Goal: Task Accomplishment & Management: Use online tool/utility

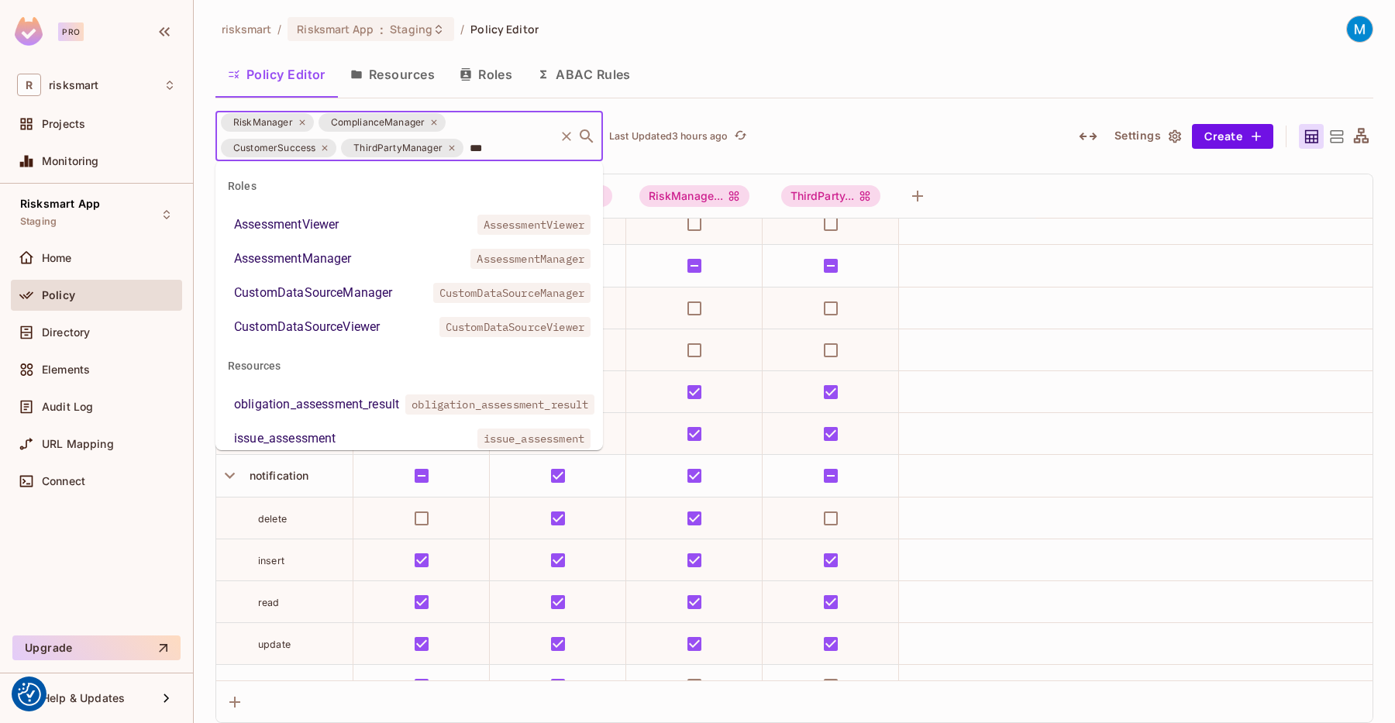
type input "****"
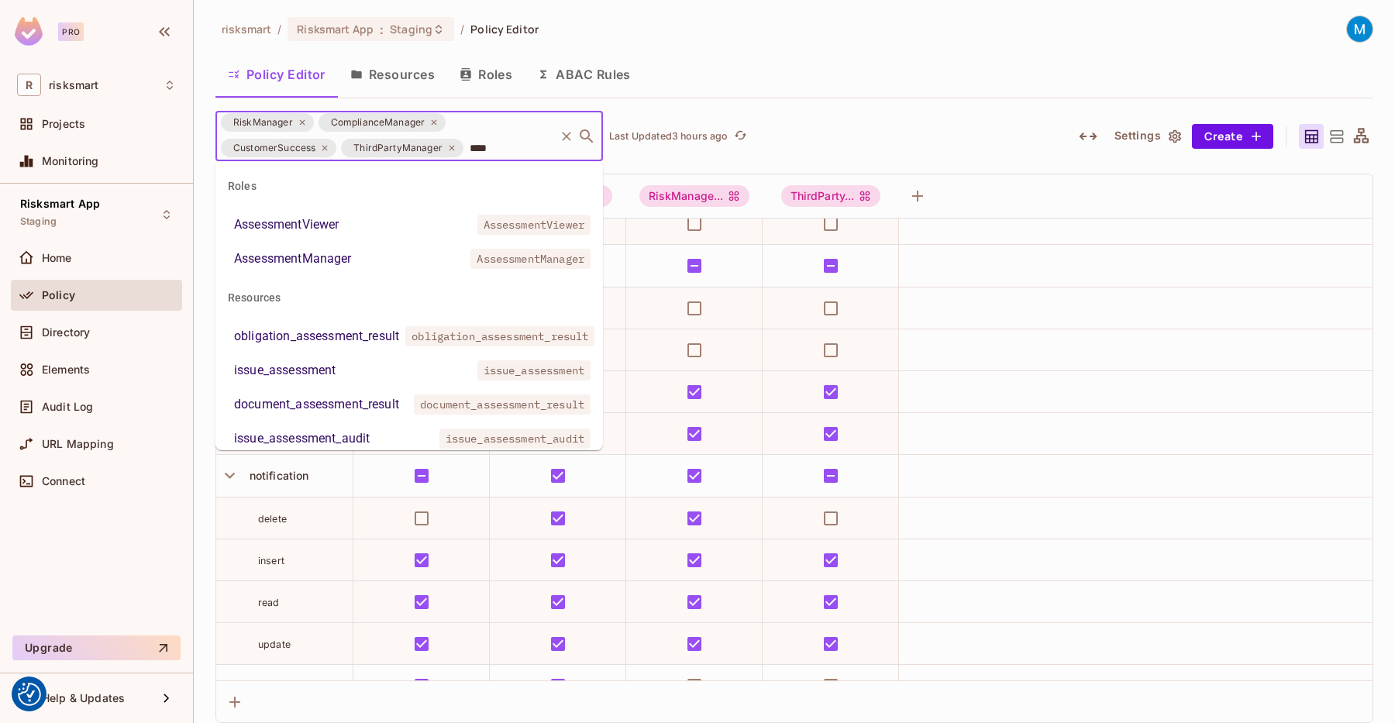
click at [377, 258] on li "AssessmentManager AssessmentManager" at bounding box center [409, 259] width 388 height 28
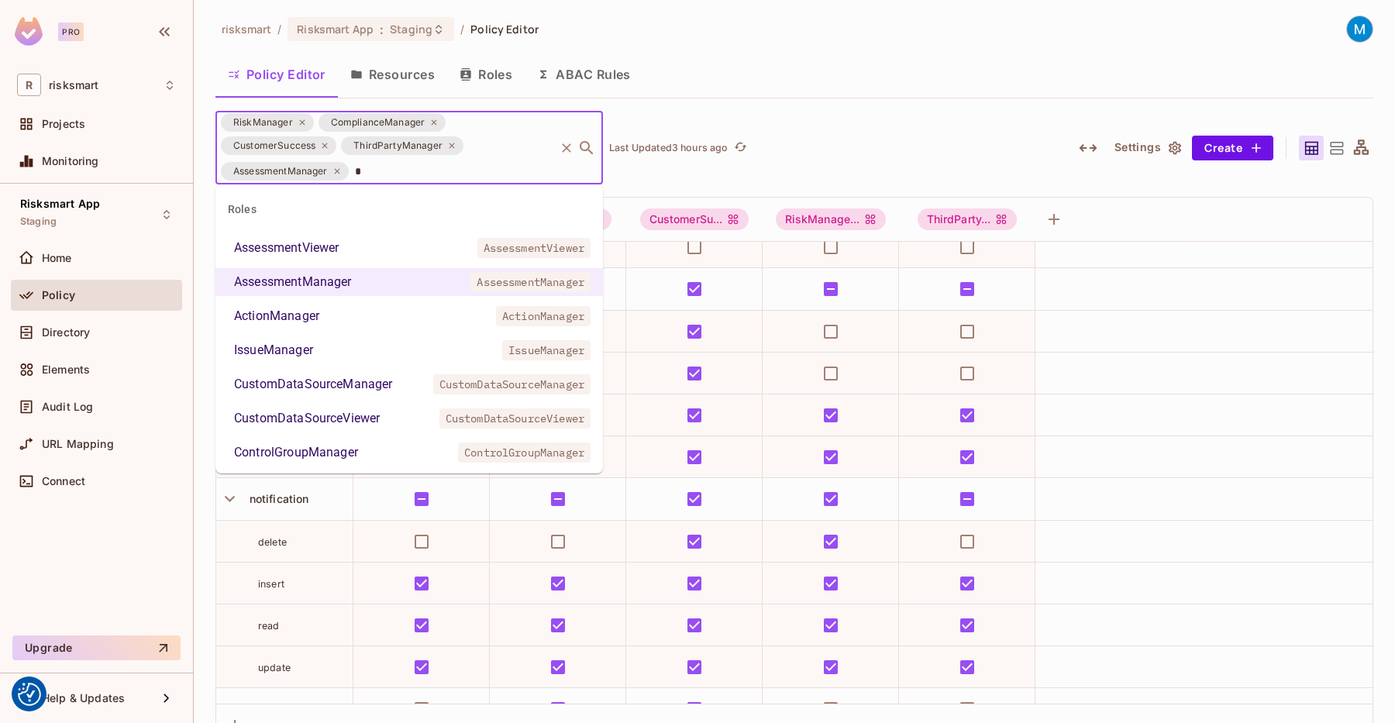
type input "**"
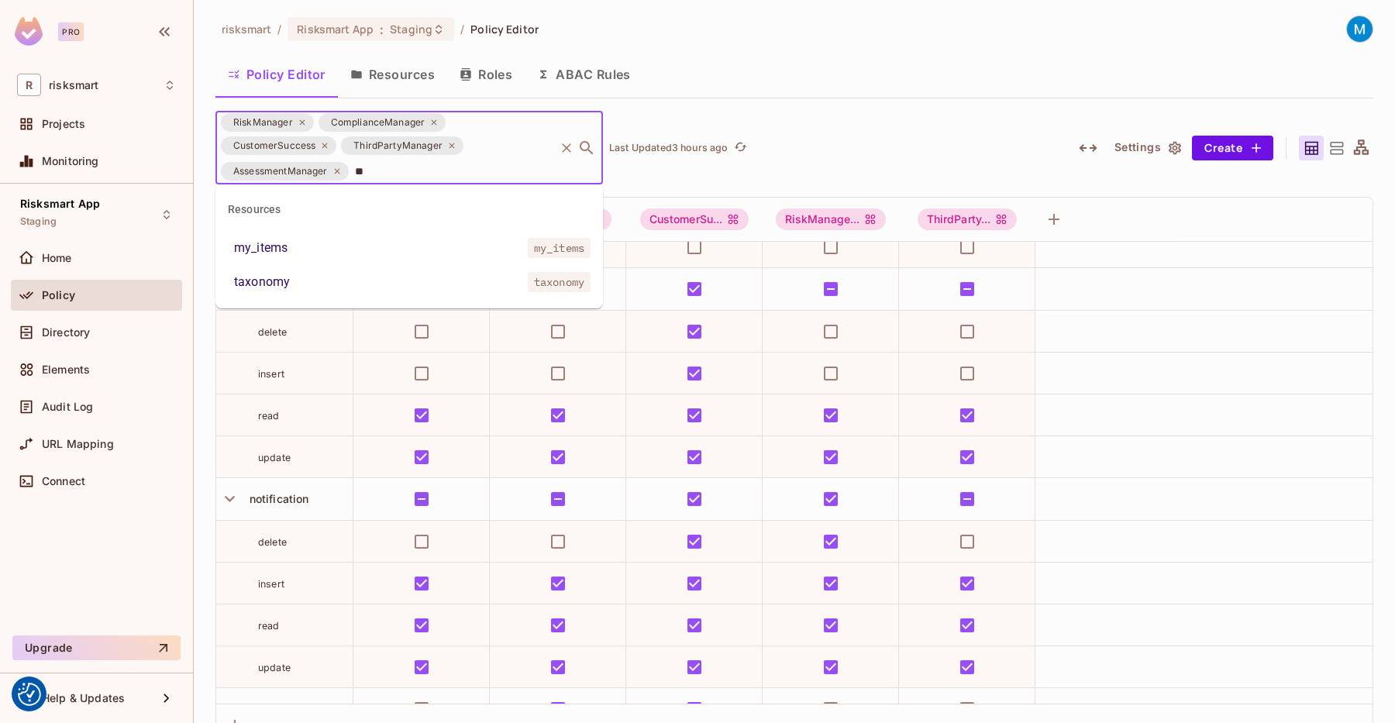
click at [339, 246] on li "my_items my_items" at bounding box center [409, 248] width 388 height 28
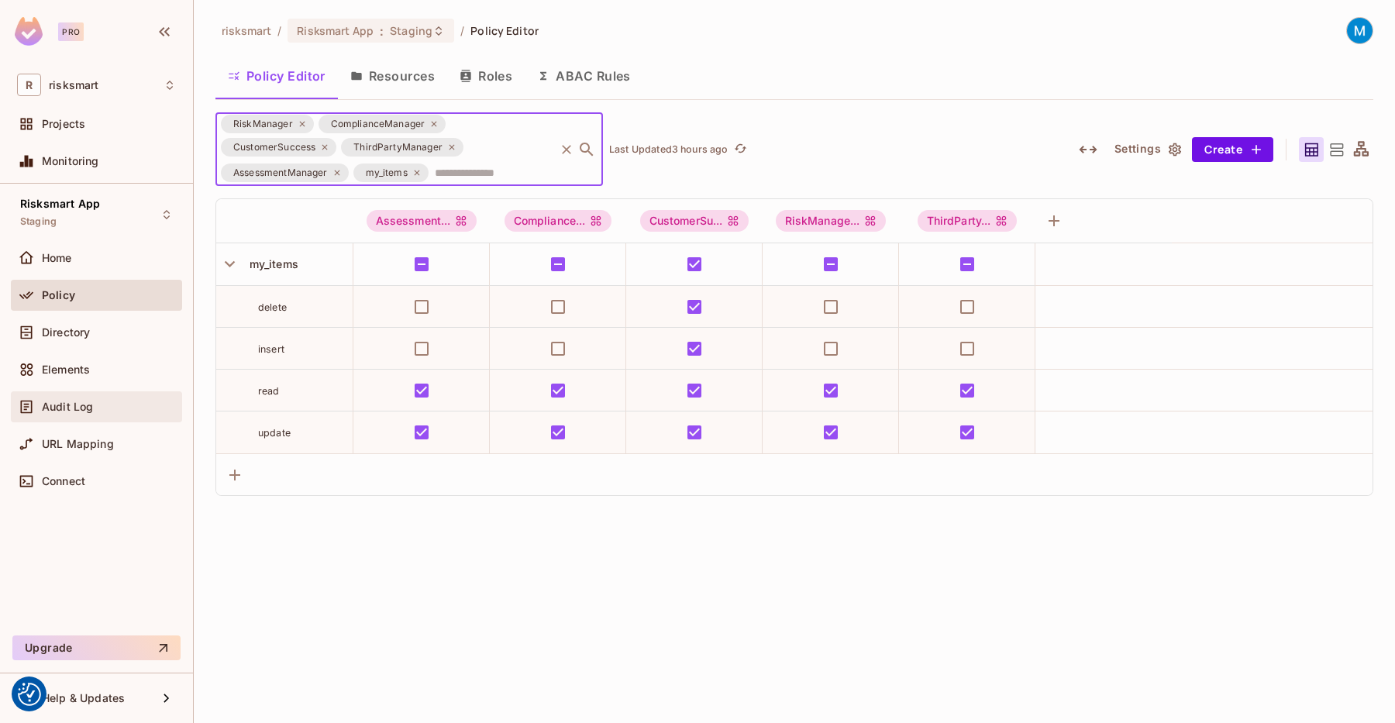
click at [83, 391] on div "Audit Log" at bounding box center [96, 406] width 171 height 31
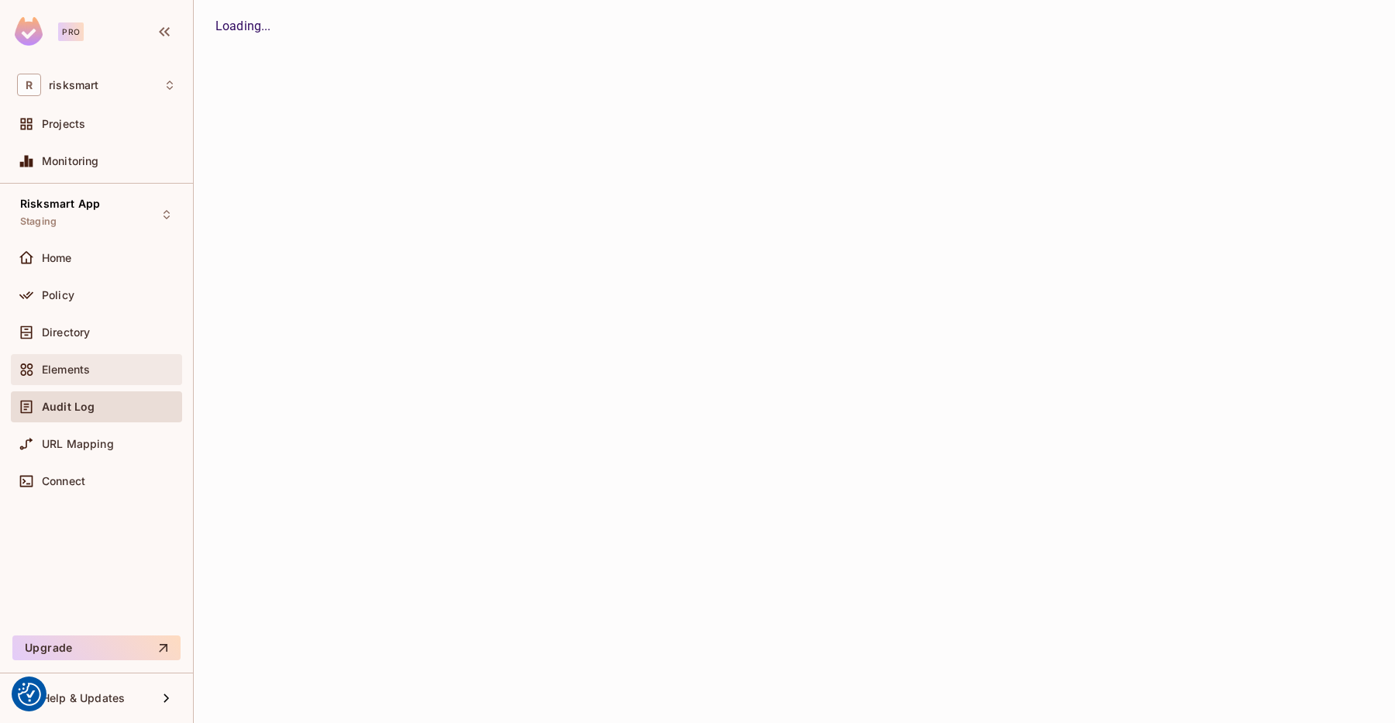
click at [86, 367] on span "Elements" at bounding box center [66, 370] width 48 height 12
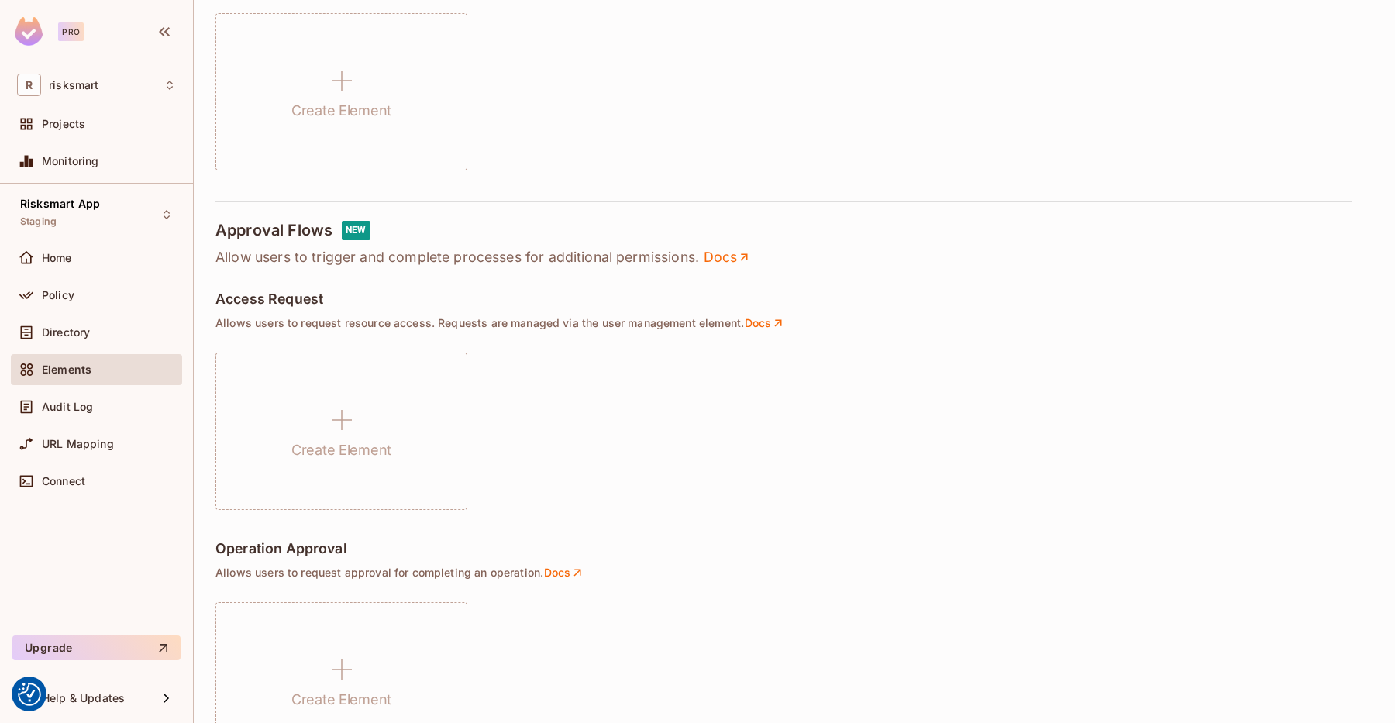
scroll to position [453, 0]
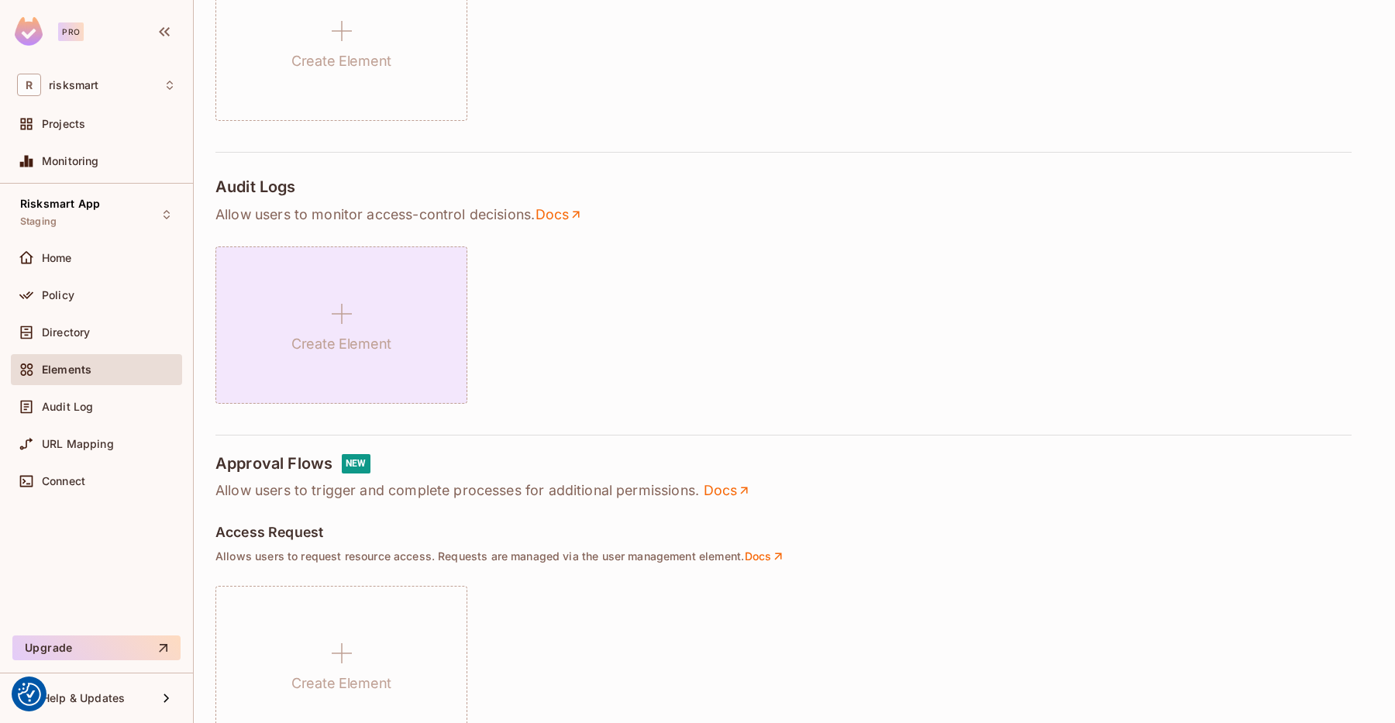
click at [357, 353] on h1 "Create Element" at bounding box center [341, 344] width 100 height 23
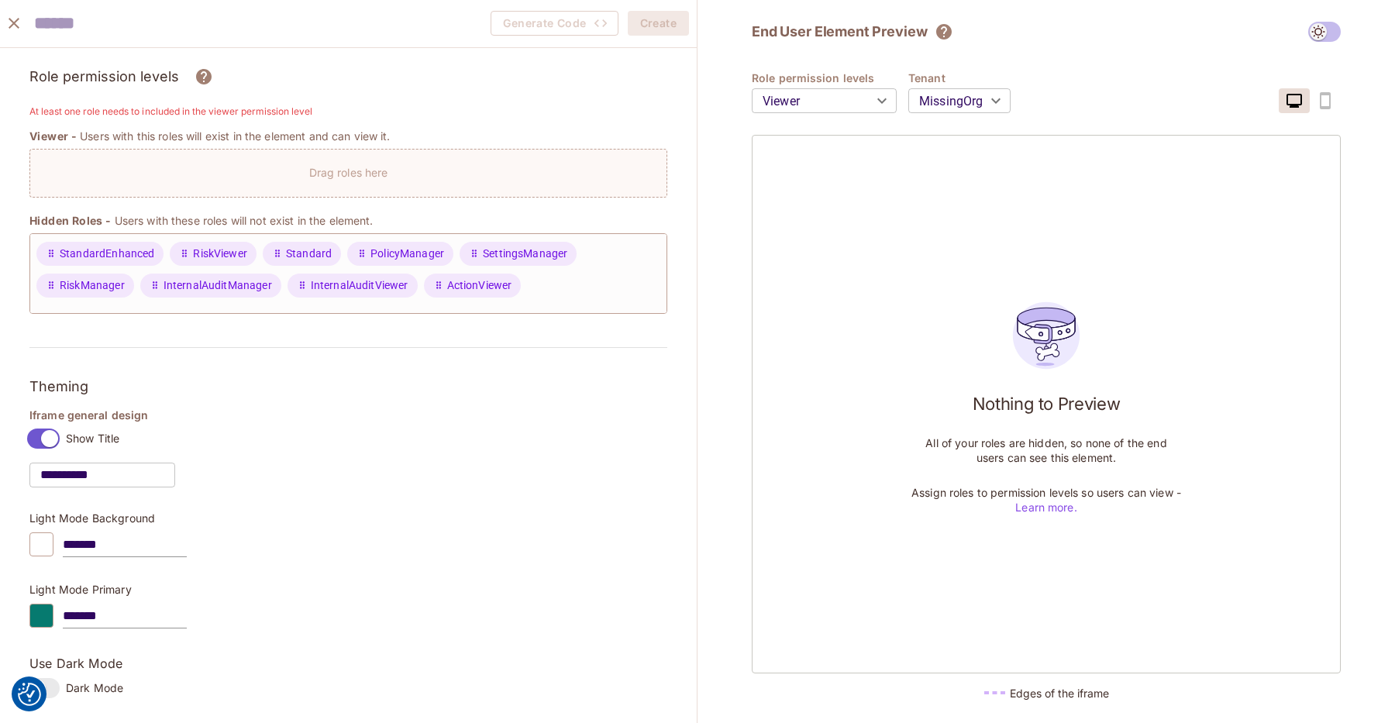
scroll to position [191, 0]
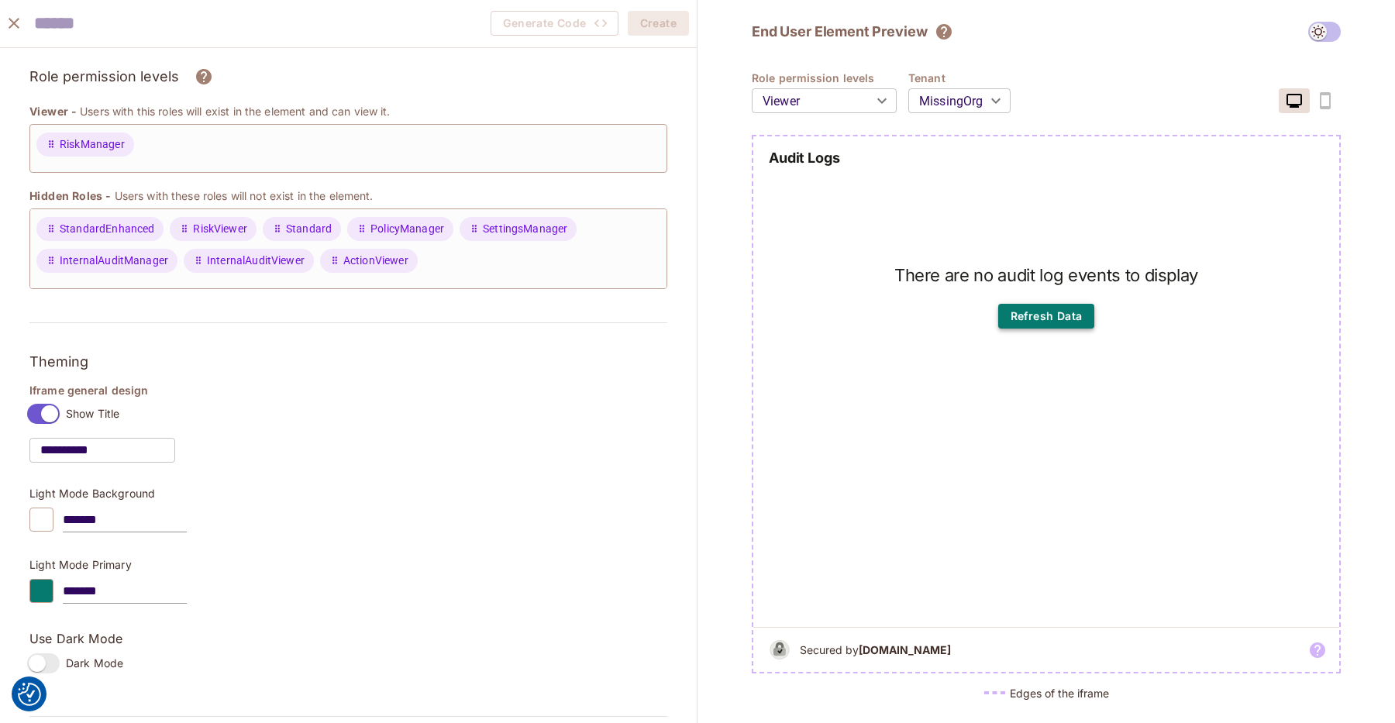
click at [1036, 314] on button "Refresh Data" at bounding box center [1046, 316] width 97 height 25
click at [823, 95] on body "We use cookies to enhance your browsing experience, serve personalized ads or c…" at bounding box center [697, 361] width 1395 height 723
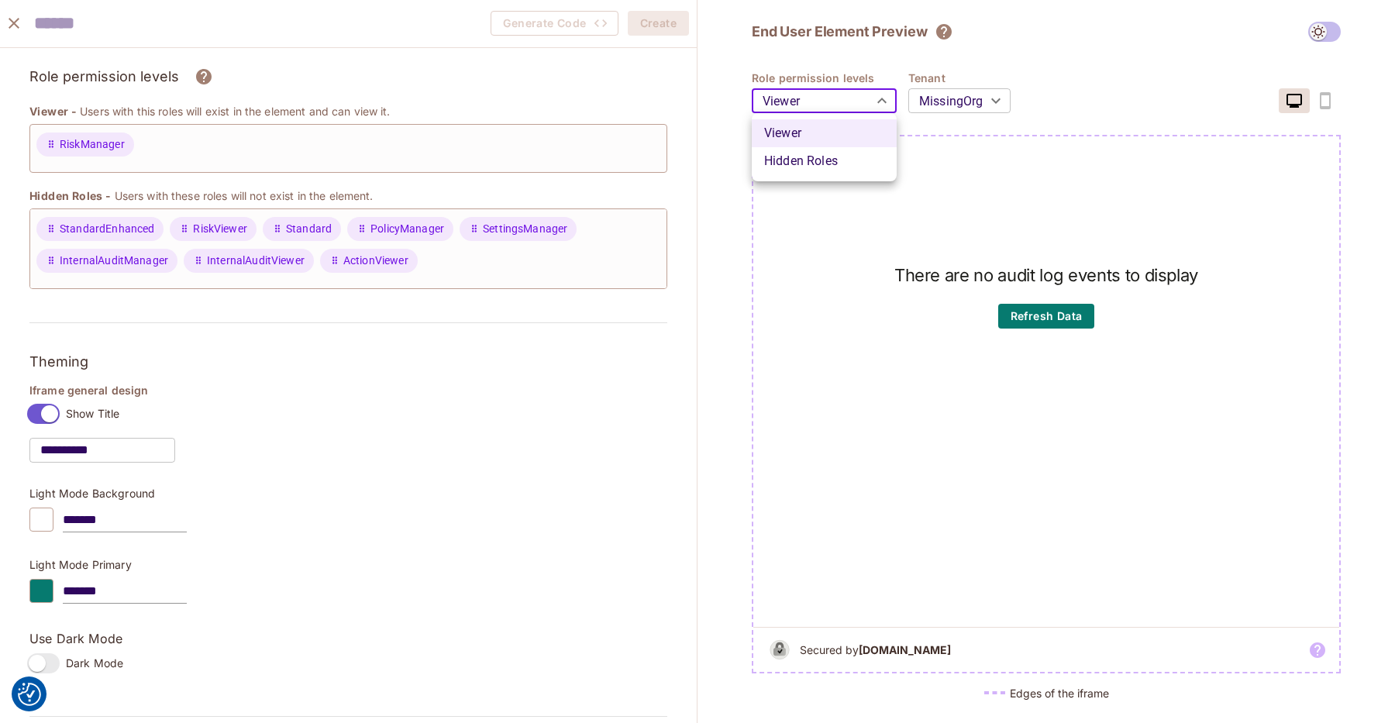
click at [926, 98] on div at bounding box center [697, 361] width 1395 height 723
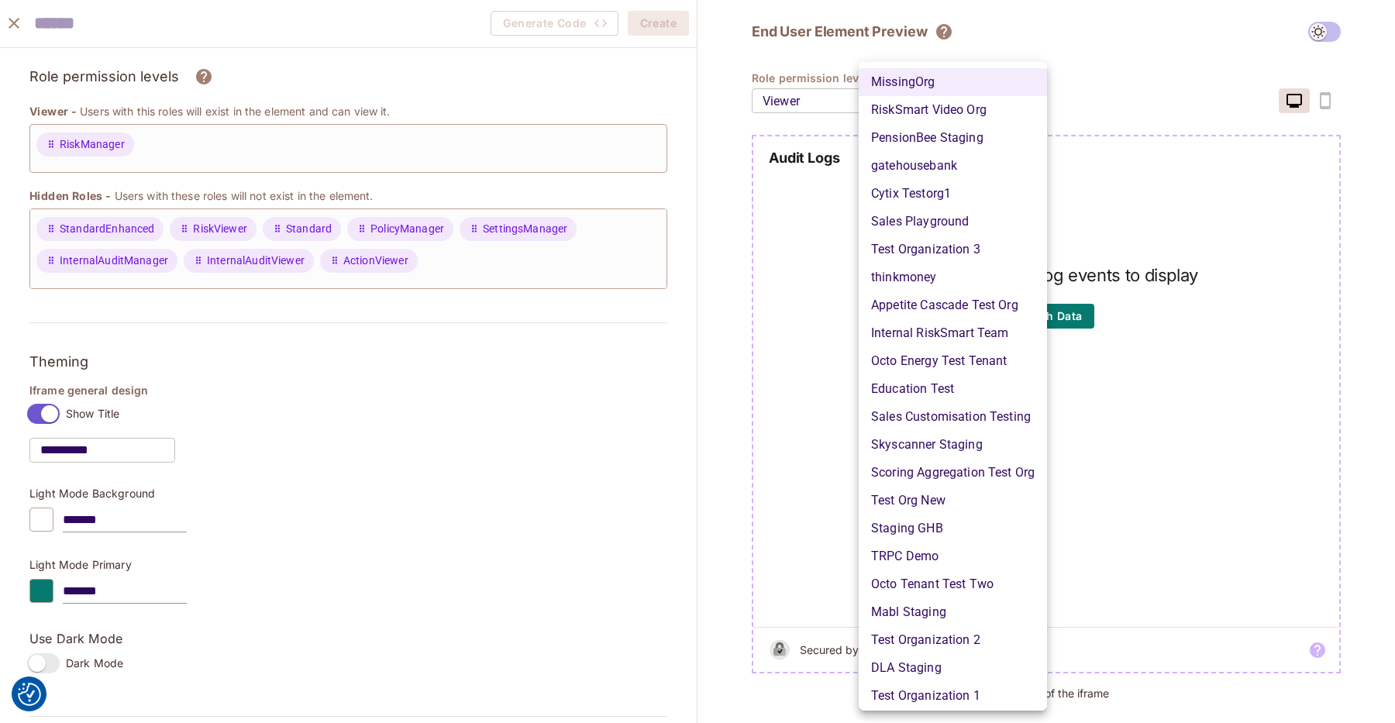
click at [950, 97] on body "We use cookies to enhance your browsing experience, serve personalized ads or c…" at bounding box center [697, 361] width 1395 height 723
click at [925, 669] on li "DLA Staging" at bounding box center [953, 668] width 188 height 28
type input "**********"
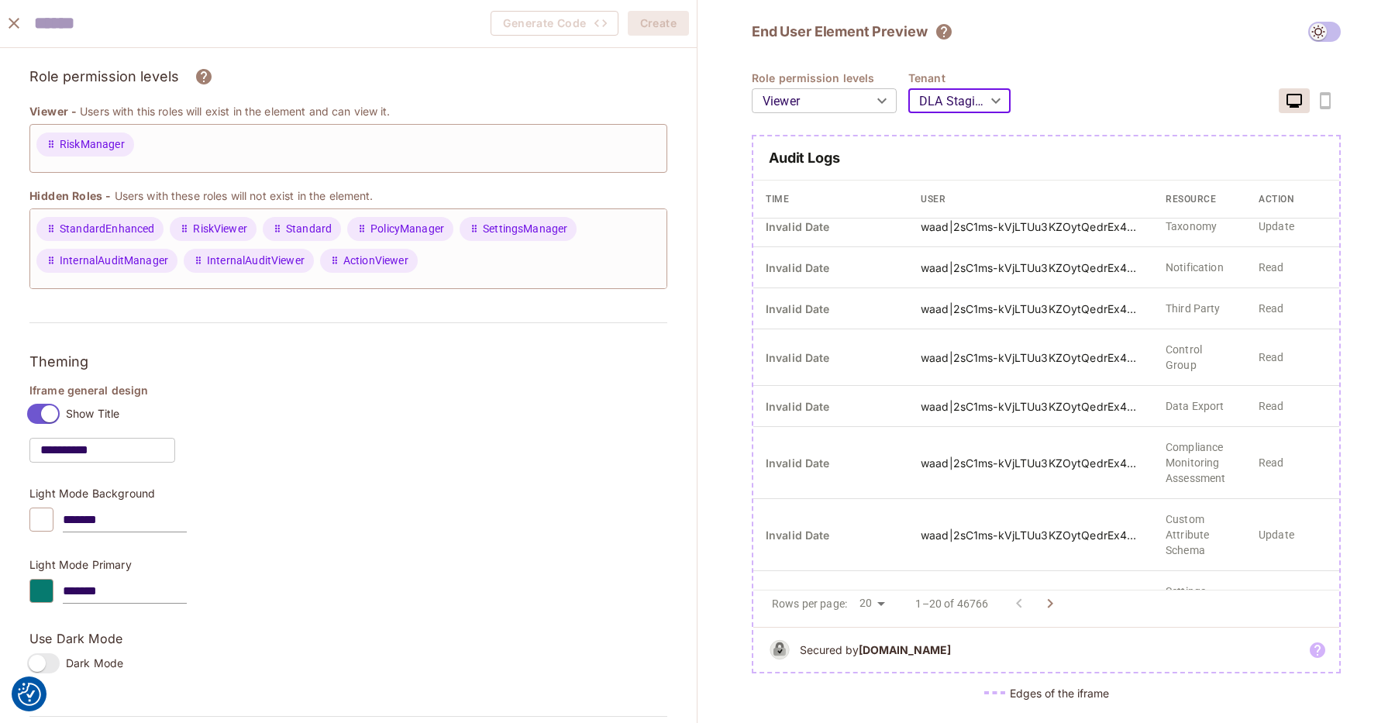
scroll to position [0, 0]
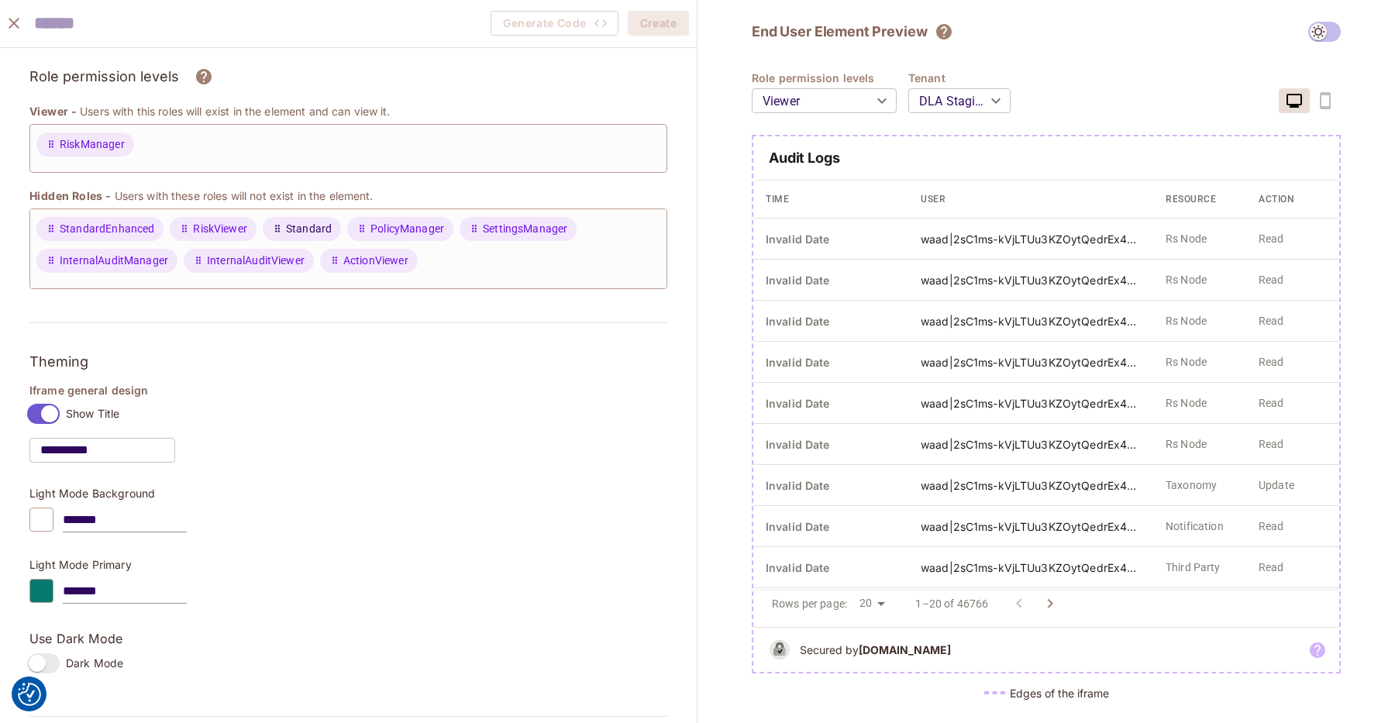
click at [286, 227] on span "Standard" at bounding box center [309, 229] width 46 height 16
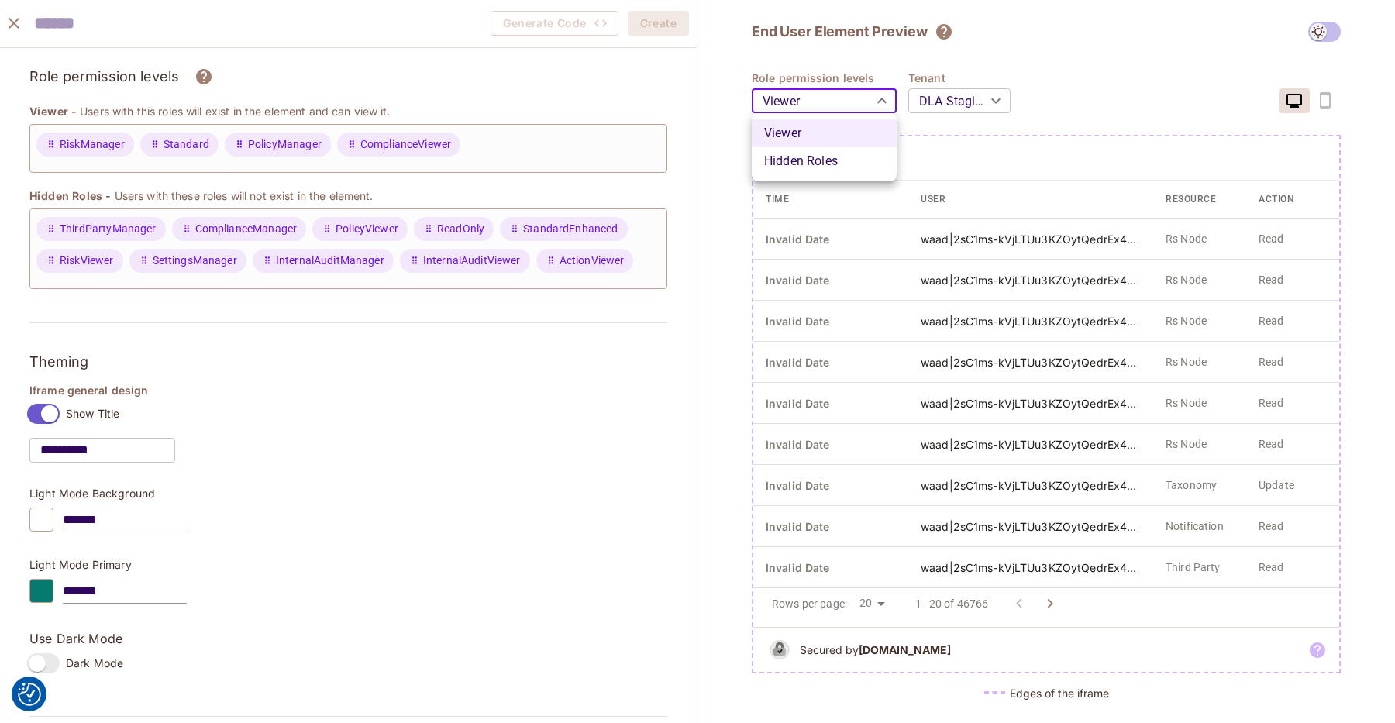
click at [847, 97] on body "We use cookies to enhance your browsing experience, serve personalized ads or c…" at bounding box center [697, 361] width 1395 height 723
click at [822, 158] on li "Hidden Roles" at bounding box center [824, 161] width 145 height 28
click at [845, 105] on body "We use cookies to enhance your browsing experience, serve personalized ads or c…" at bounding box center [697, 361] width 1395 height 723
click at [822, 147] on li "Hidden Roles" at bounding box center [824, 161] width 145 height 28
click at [829, 98] on body "We use cookies to enhance your browsing experience, serve personalized ads or c…" at bounding box center [697, 361] width 1395 height 723
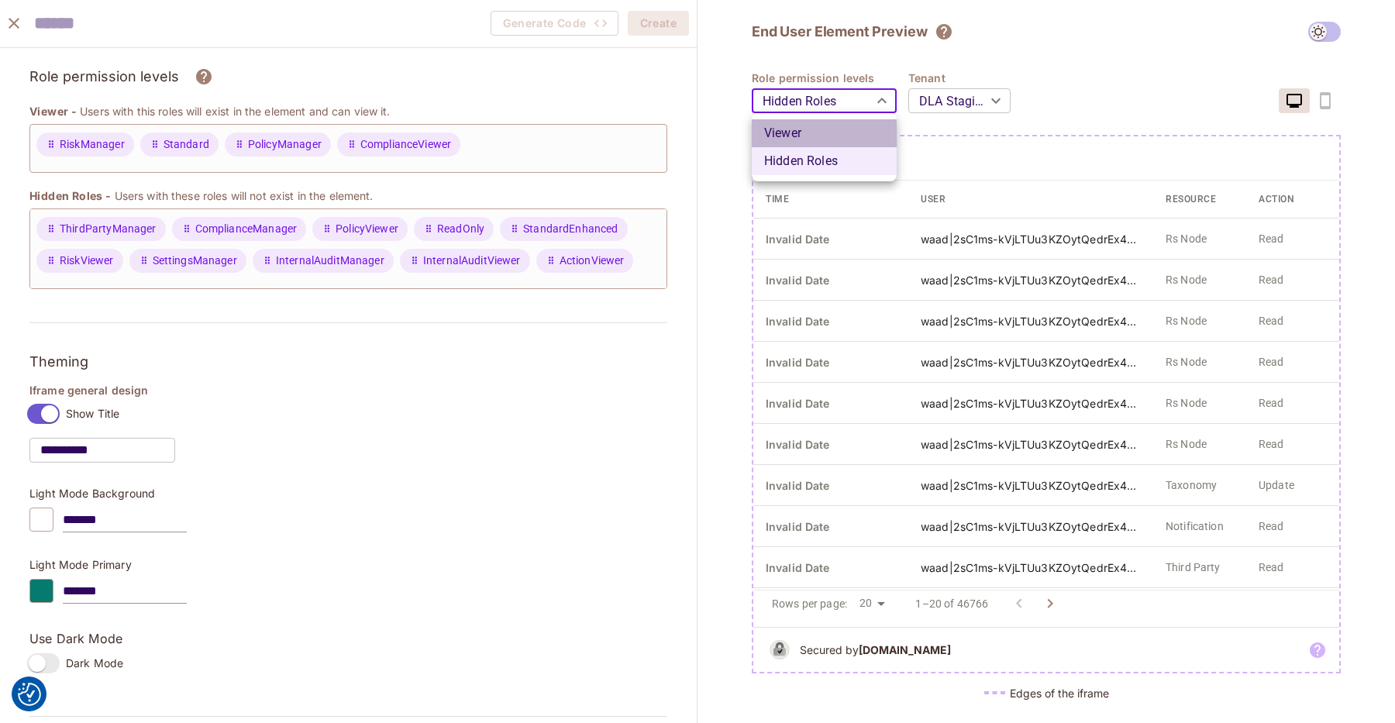
click at [823, 133] on li "Viewer" at bounding box center [824, 133] width 145 height 28
type input "*******"
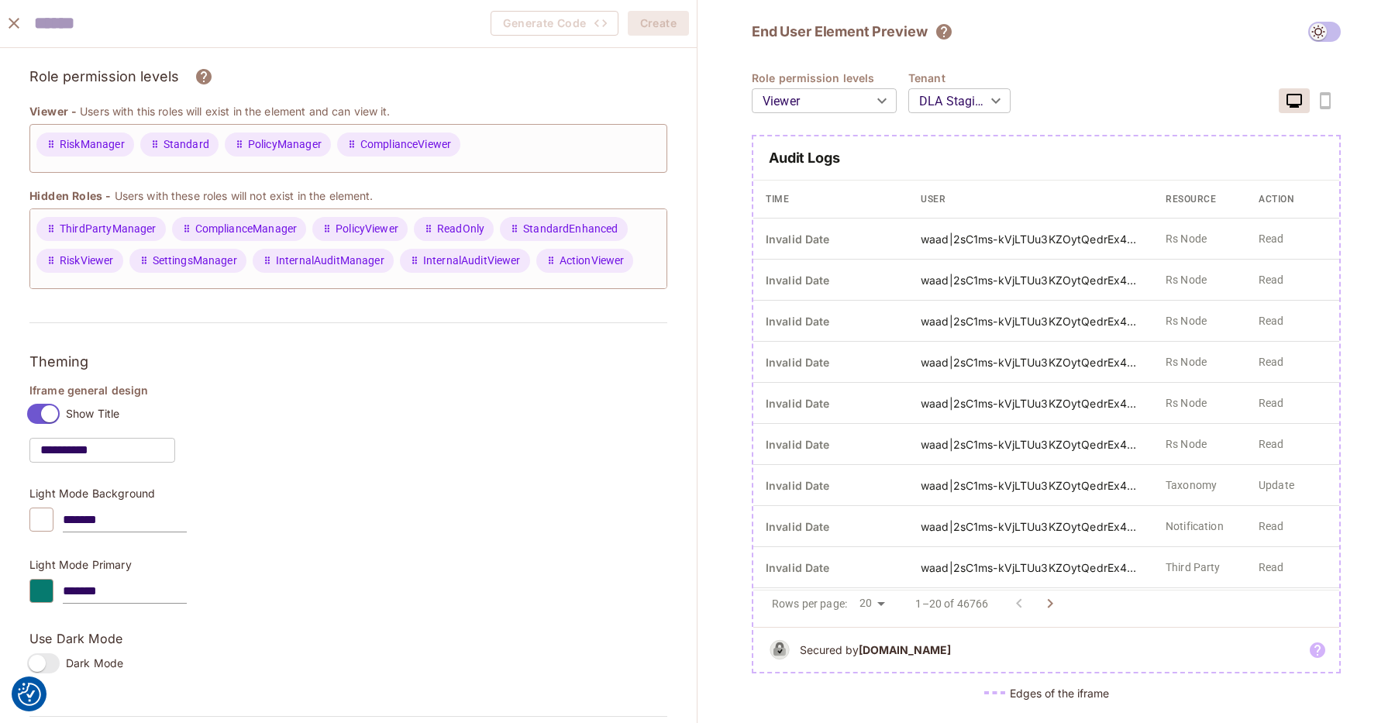
click at [1102, 71] on div "**********" at bounding box center [1046, 92] width 589 height 43
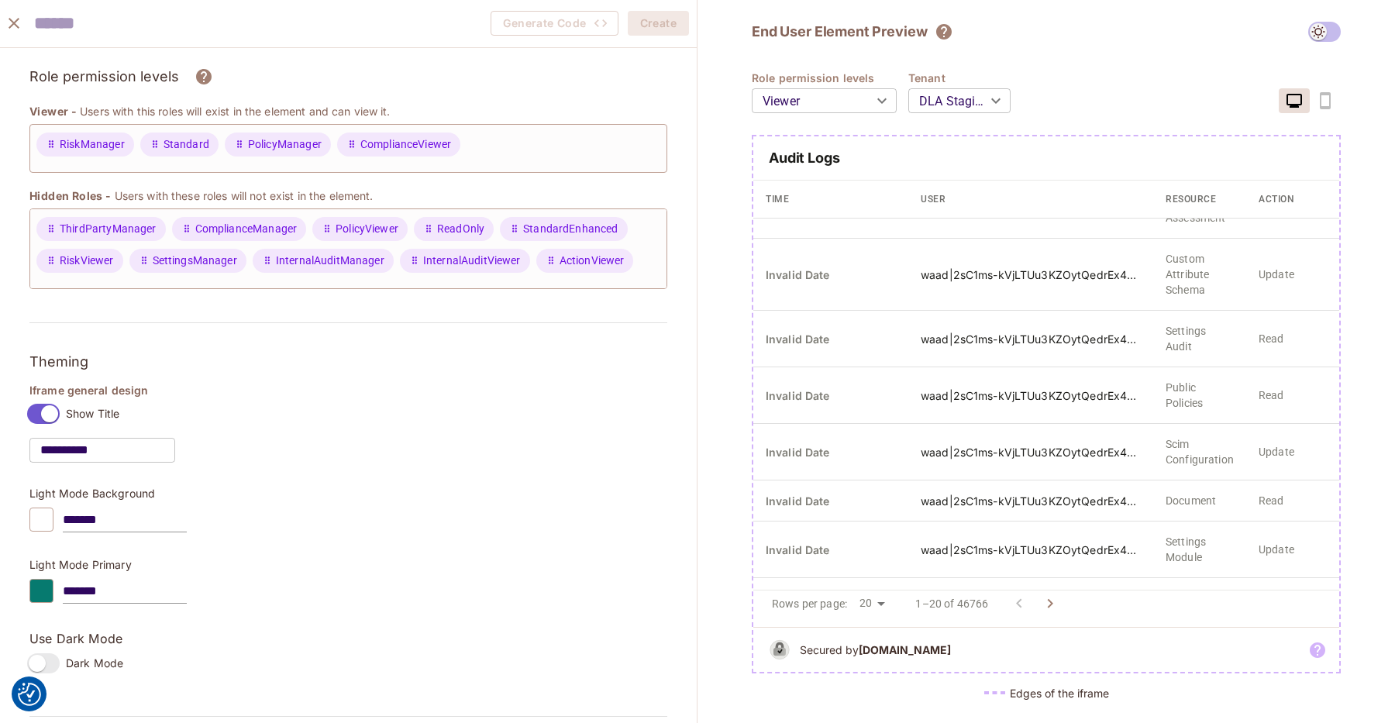
scroll to position [605, 0]
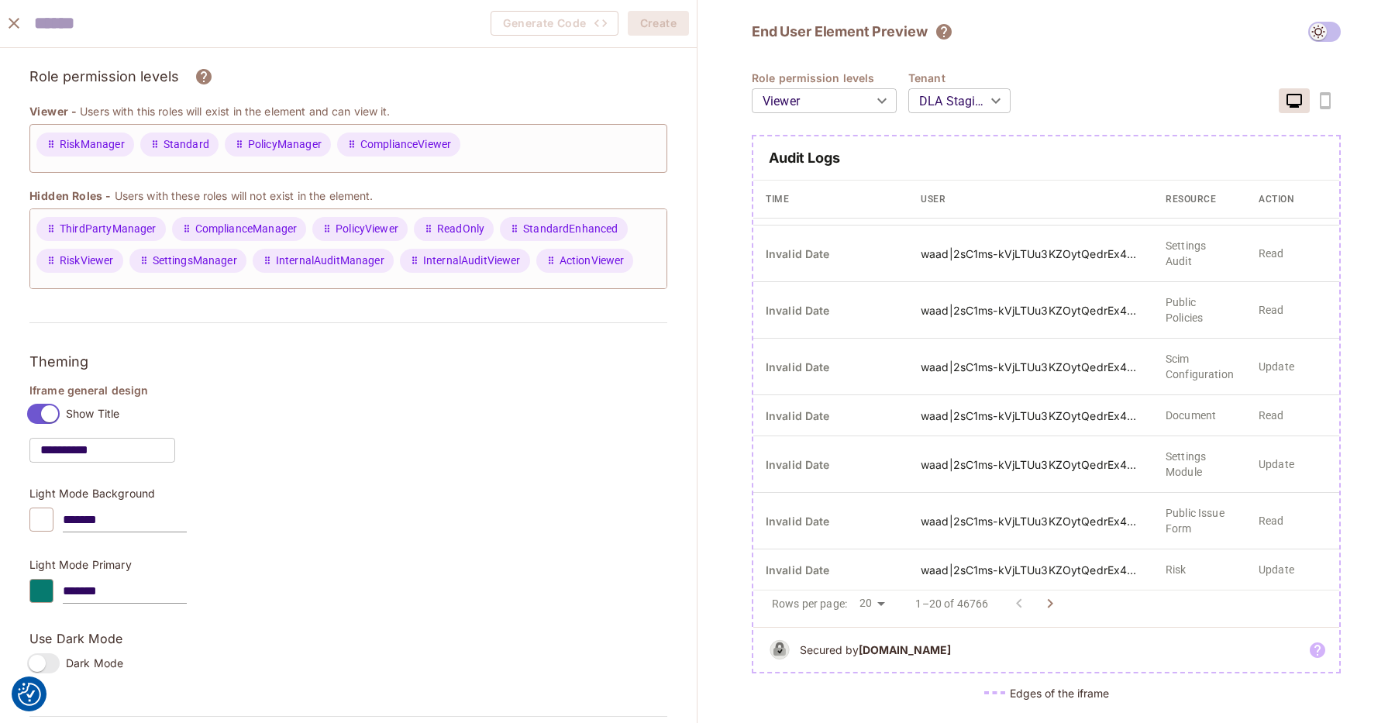
click at [1045, 598] on icon "Go to next page" at bounding box center [1050, 604] width 19 height 19
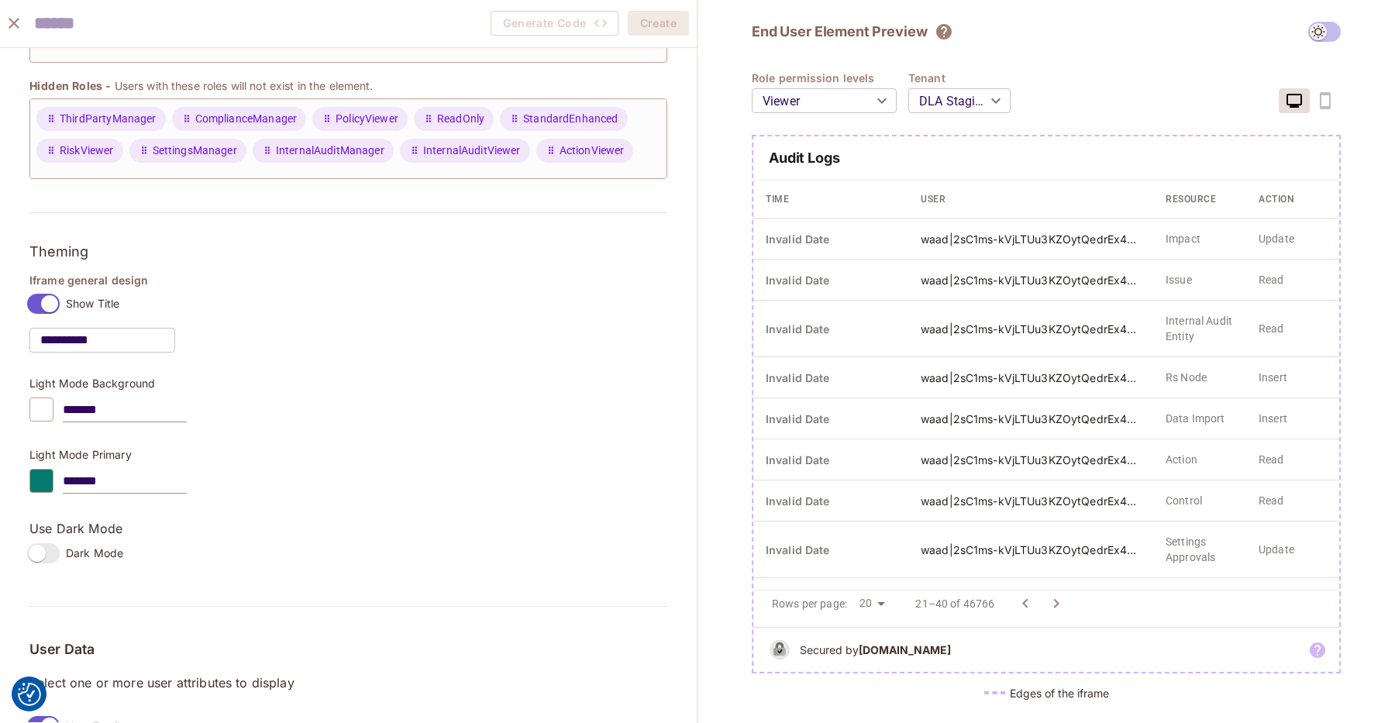
scroll to position [191, 0]
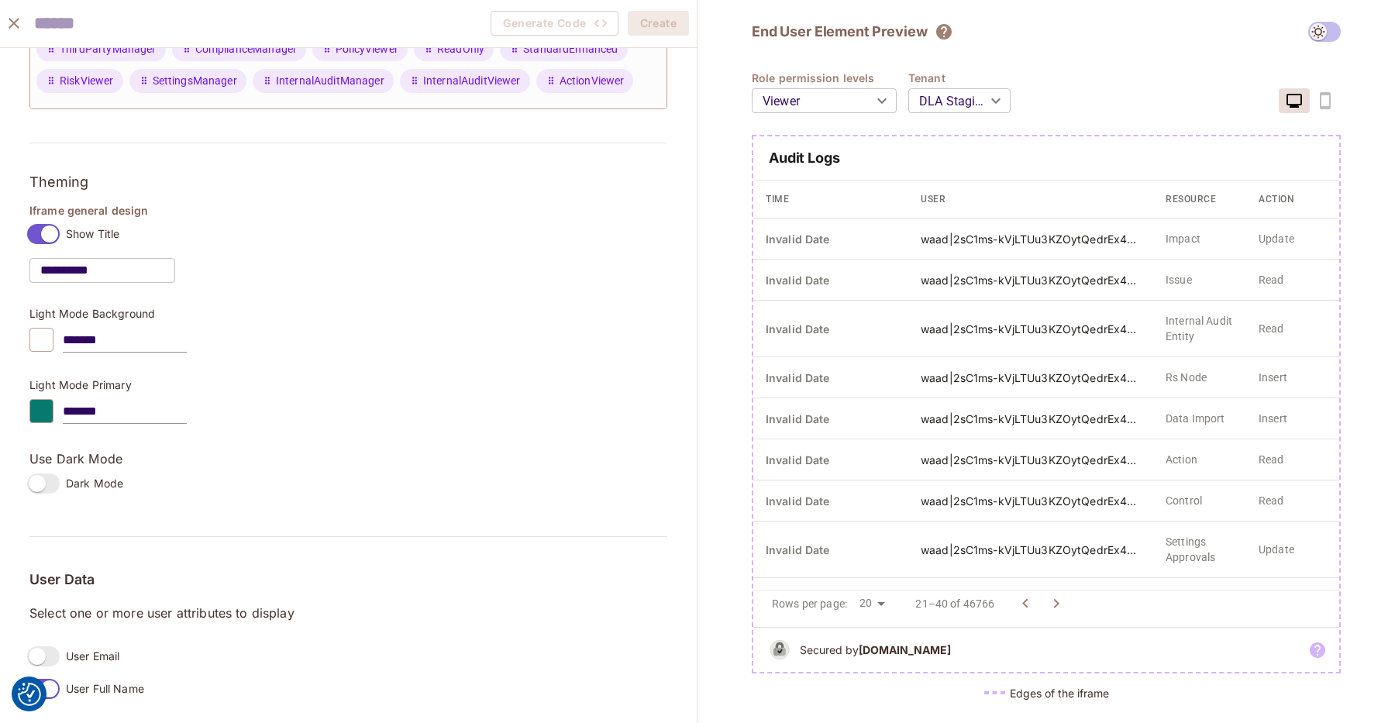
click at [53, 623] on div "User Data Select one or more user attributes to display User Email User Full Na…" at bounding box center [348, 638] width 638 height 133
click at [60, 657] on label "User Email" at bounding box center [70, 656] width 98 height 33
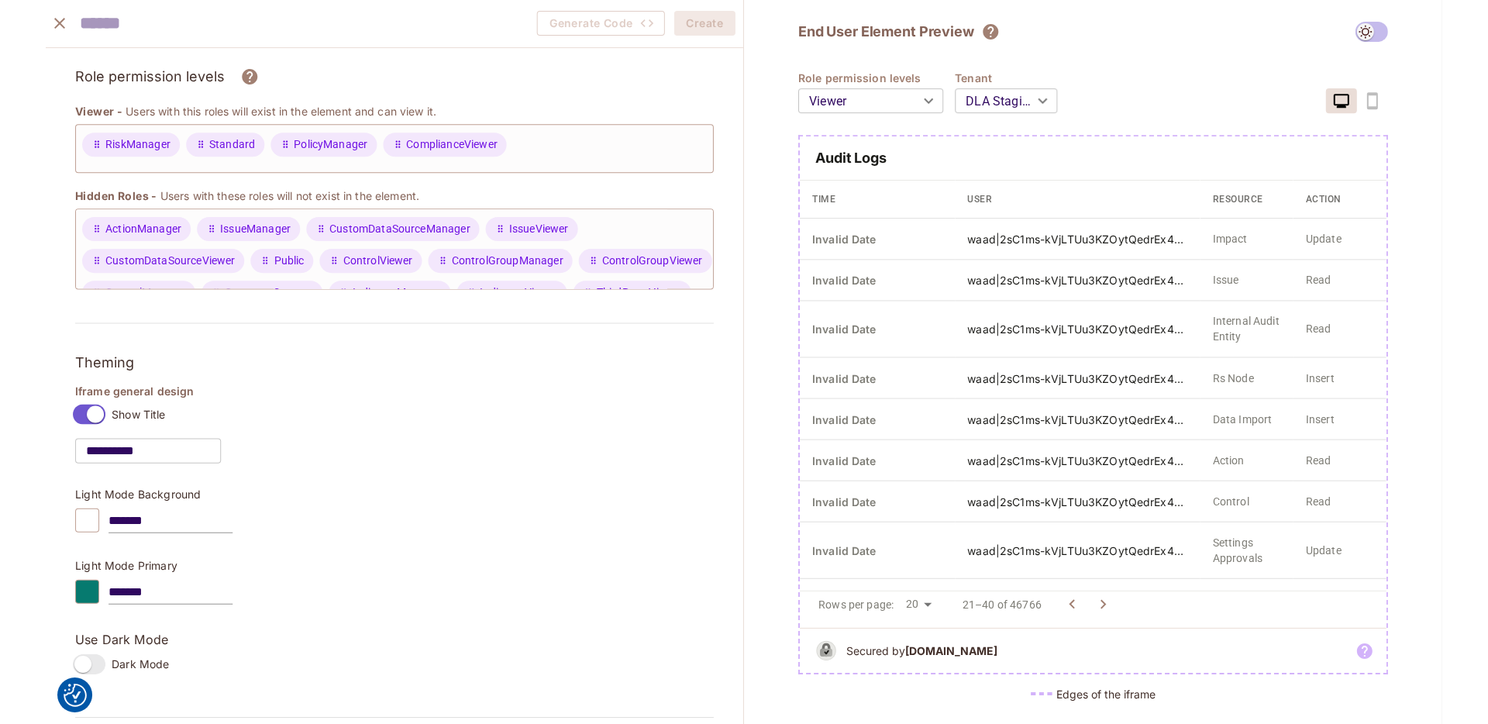
scroll to position [32, 0]
